Goal: Task Accomplishment & Management: Use online tool/utility

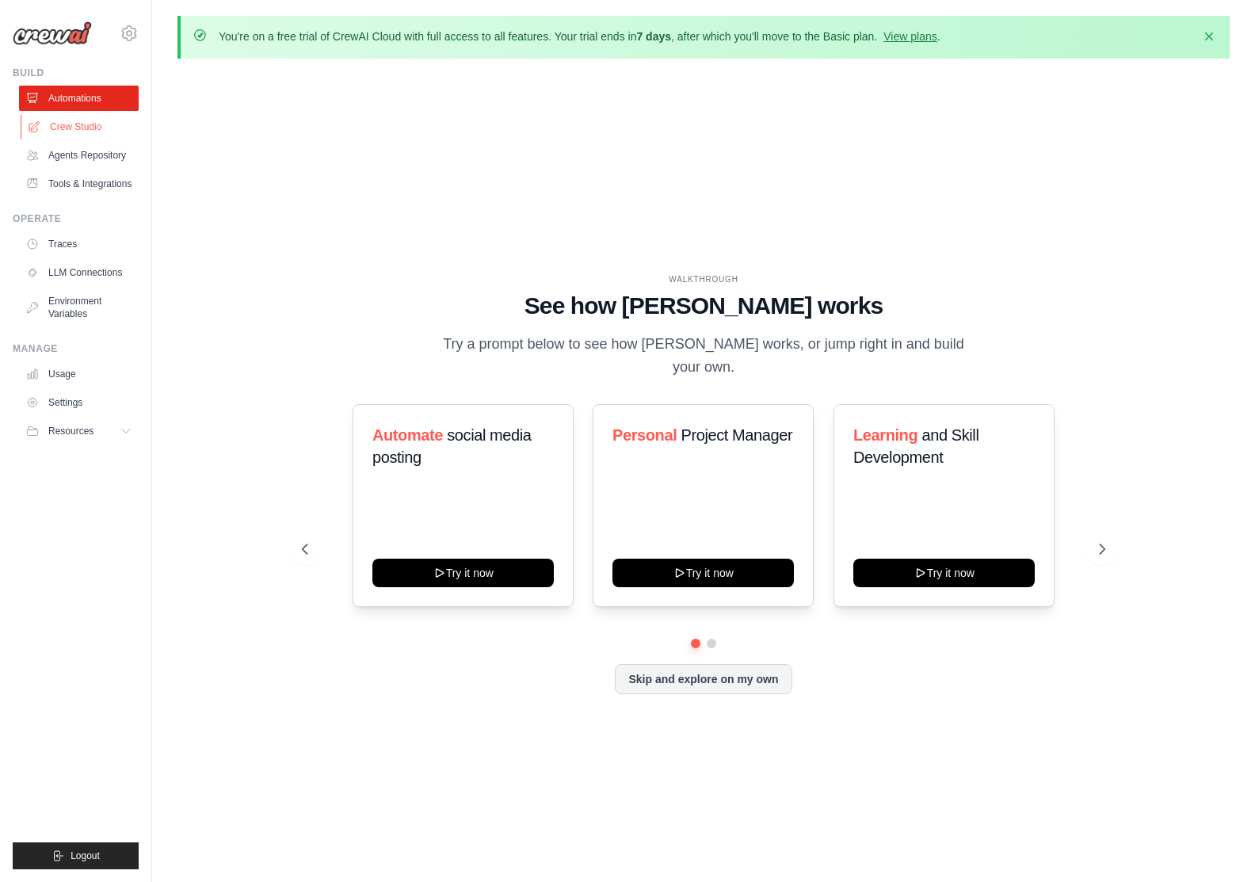
click at [97, 132] on link "Crew Studio" at bounding box center [81, 126] width 120 height 25
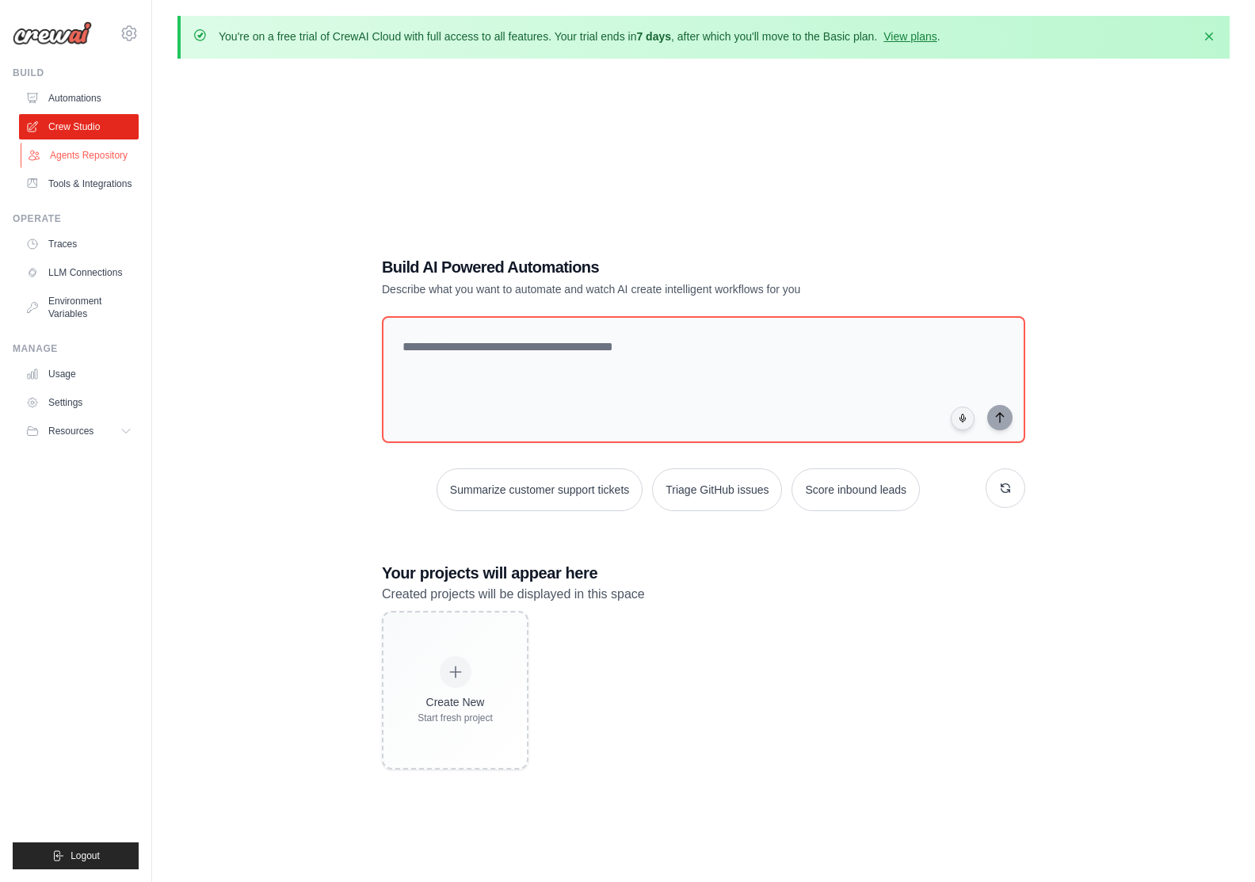
click at [101, 161] on link "Agents Repository" at bounding box center [81, 155] width 120 height 25
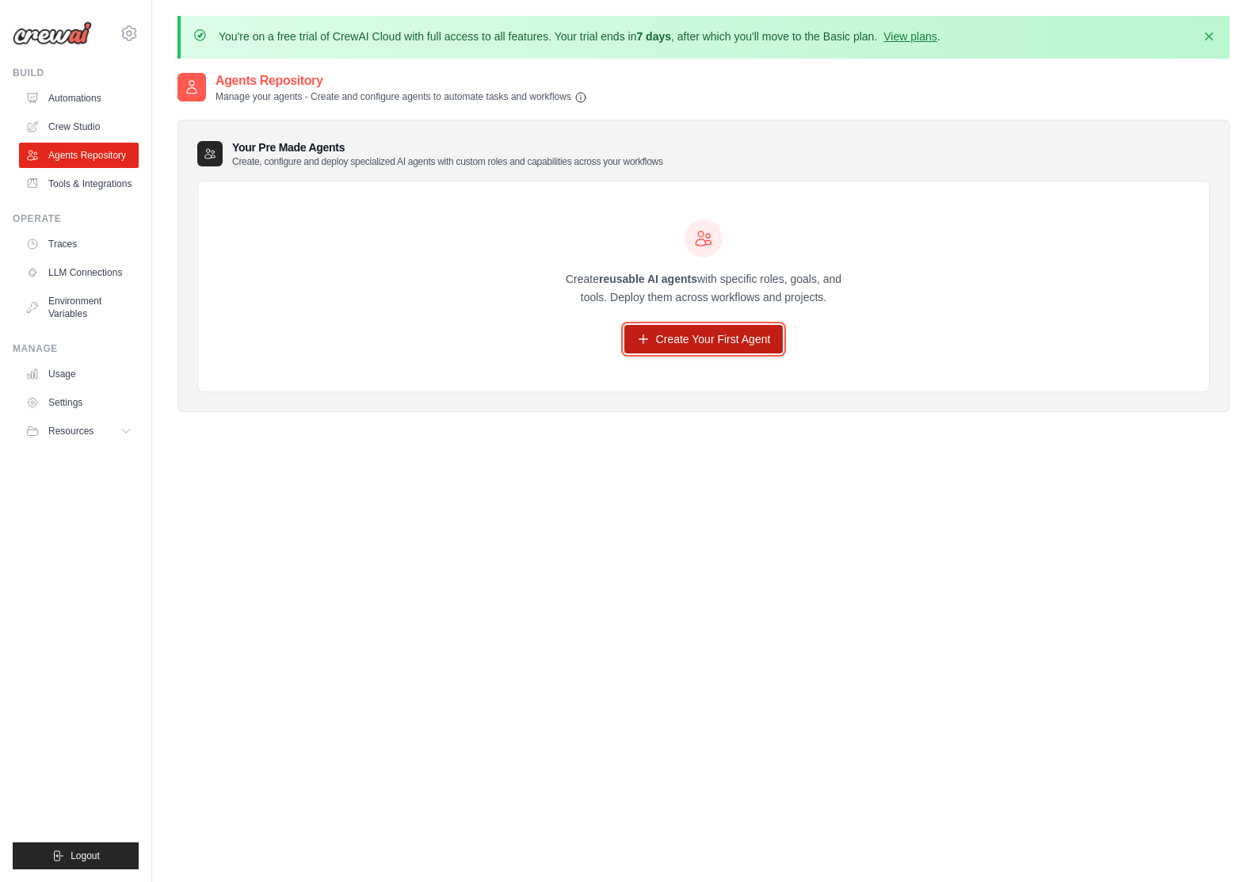
click at [705, 342] on link "Create Your First Agent" at bounding box center [704, 339] width 159 height 29
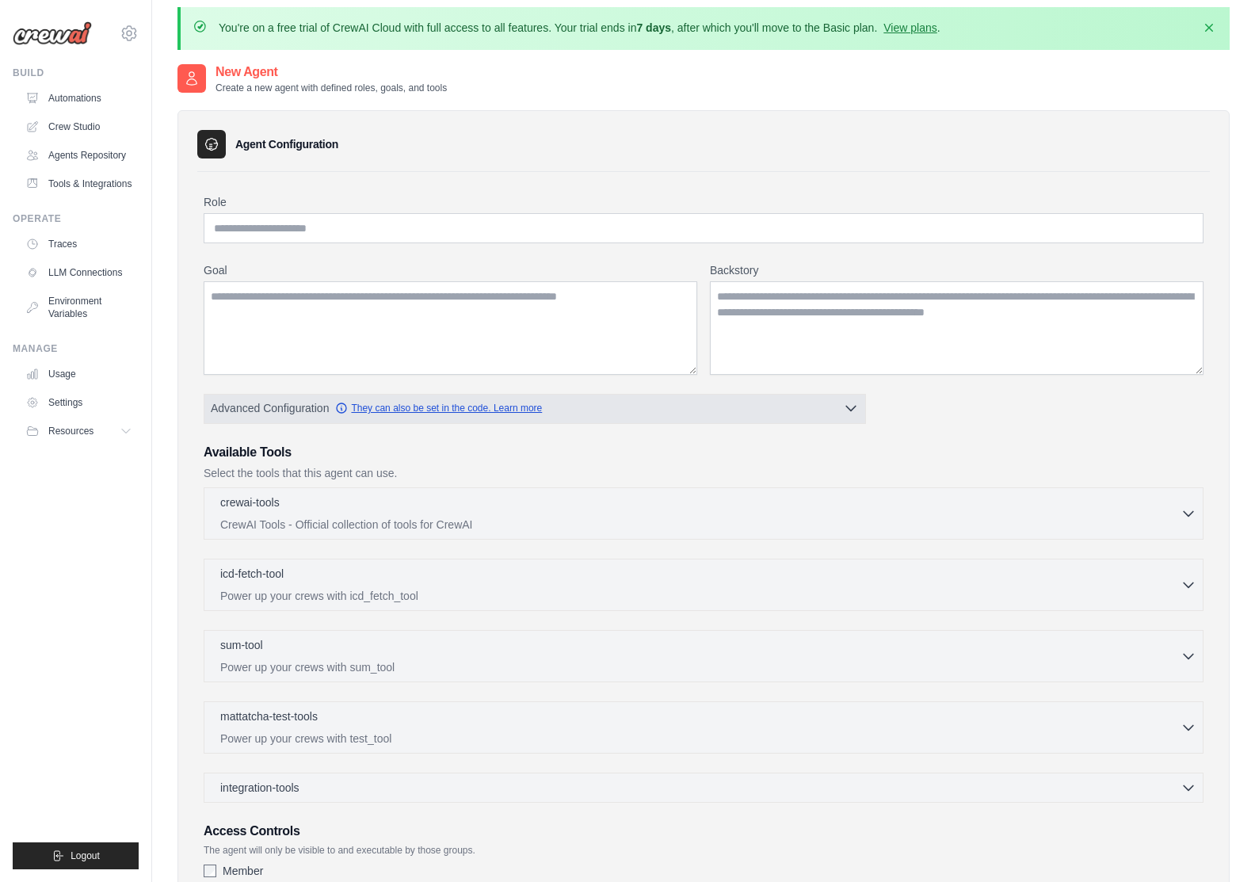
scroll to position [11, 0]
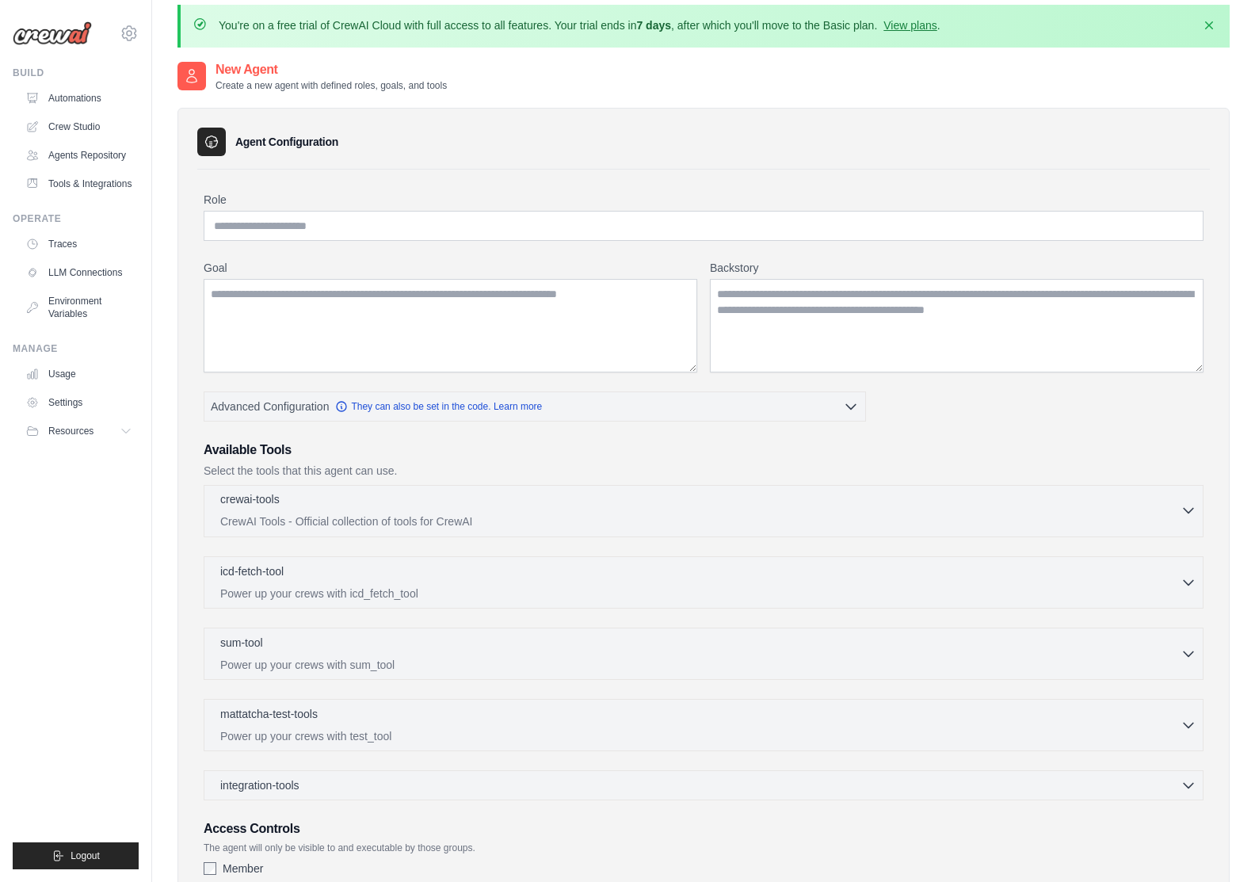
click at [528, 517] on p "CrewAI Tools - Official collection of tools for CrewAI" at bounding box center [700, 522] width 961 height 16
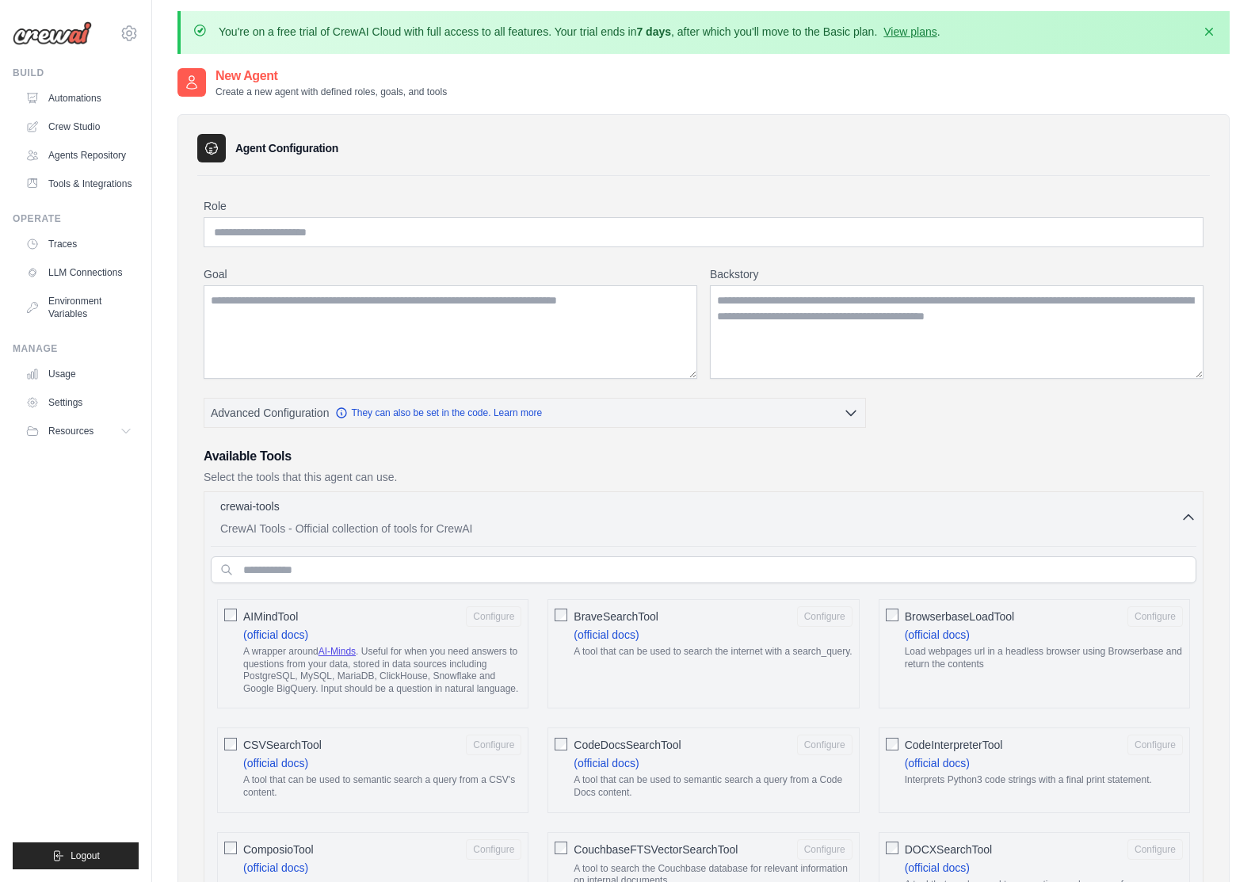
scroll to position [0, 0]
